Goal: Task Accomplishment & Management: Manage account settings

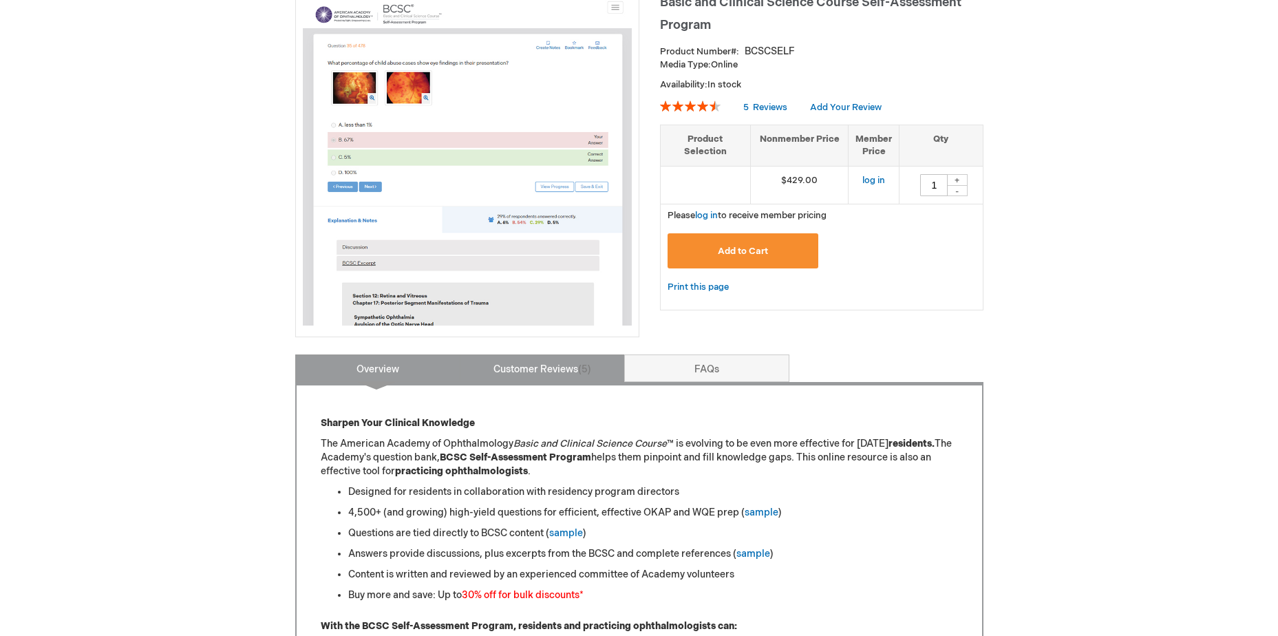
scroll to position [275, 0]
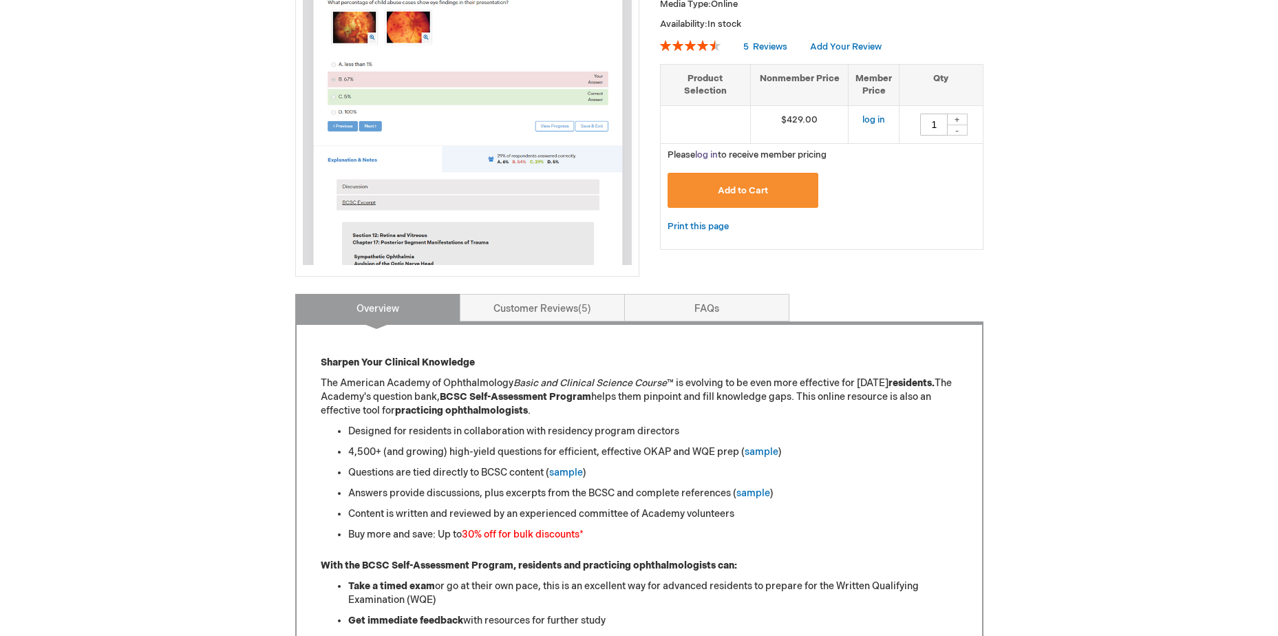
click at [711, 154] on link "log in" at bounding box center [706, 154] width 23 height 11
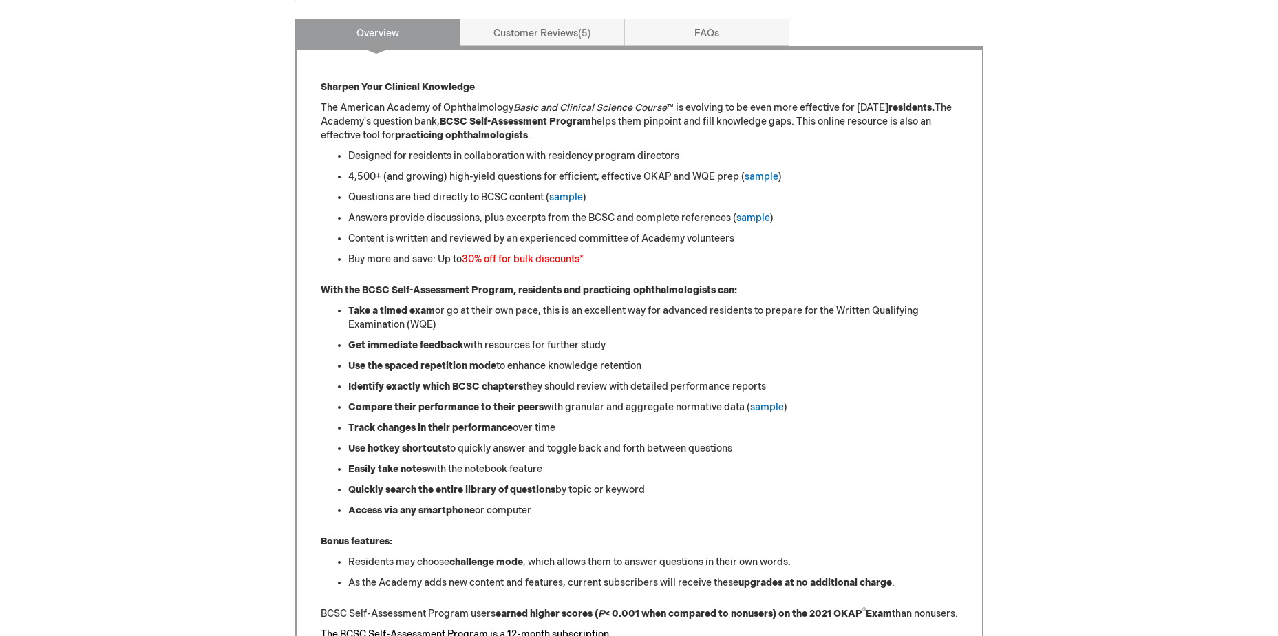
click at [579, 216] on li "Answers provide discussions, plus excerpts from the BCSC and complete reference…" at bounding box center [653, 218] width 610 height 14
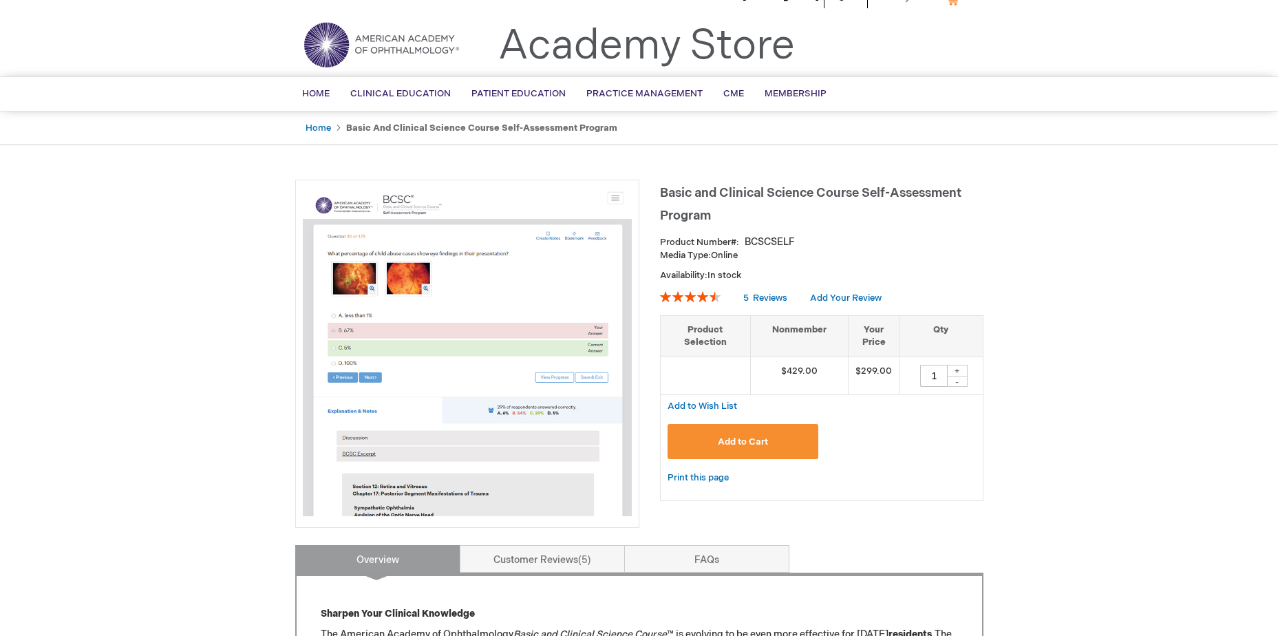
scroll to position [0, 0]
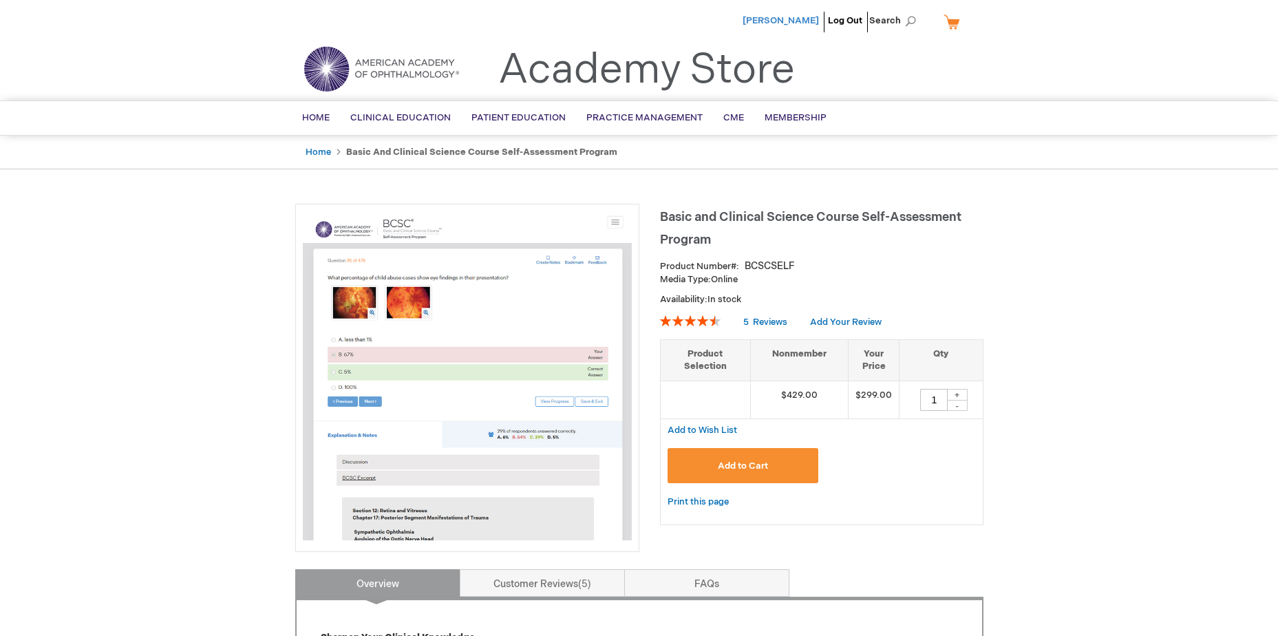
click at [791, 19] on span "Jason Xiao" at bounding box center [781, 20] width 76 height 11
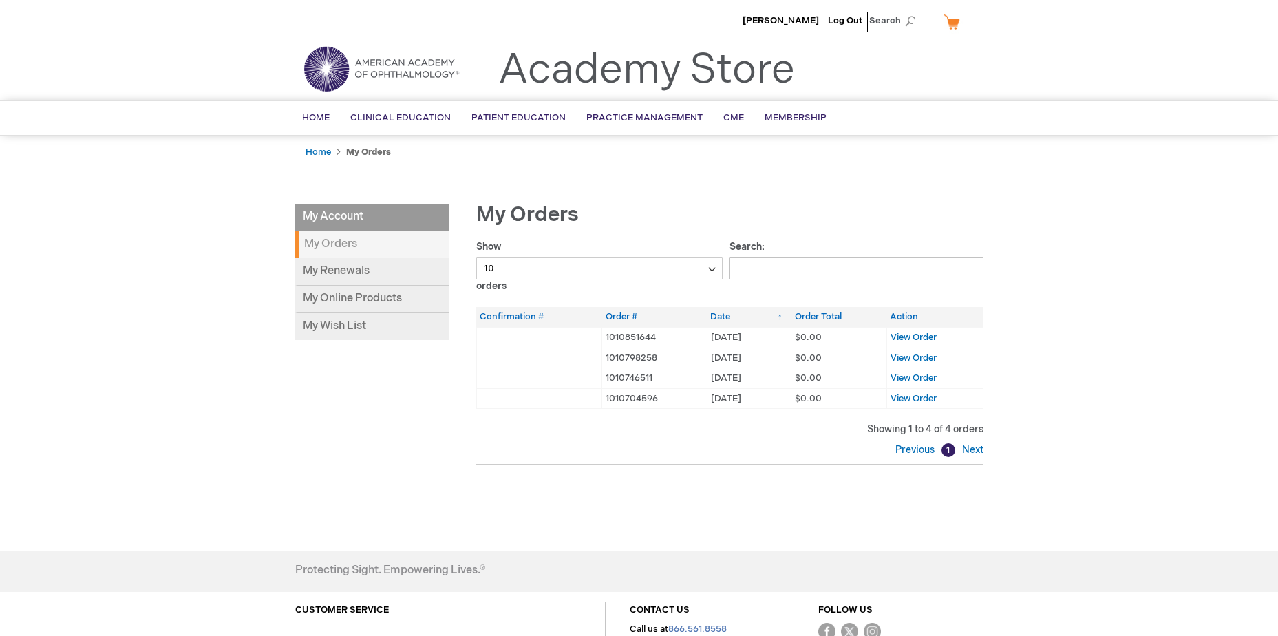
click at [288, 396] on main "My Account My Account My Orders My Renewals My Online Products My Wish List My …" at bounding box center [639, 361] width 709 height 343
click at [391, 288] on link "My Online Products" at bounding box center [371, 300] width 153 height 28
